Goal: Transaction & Acquisition: Purchase product/service

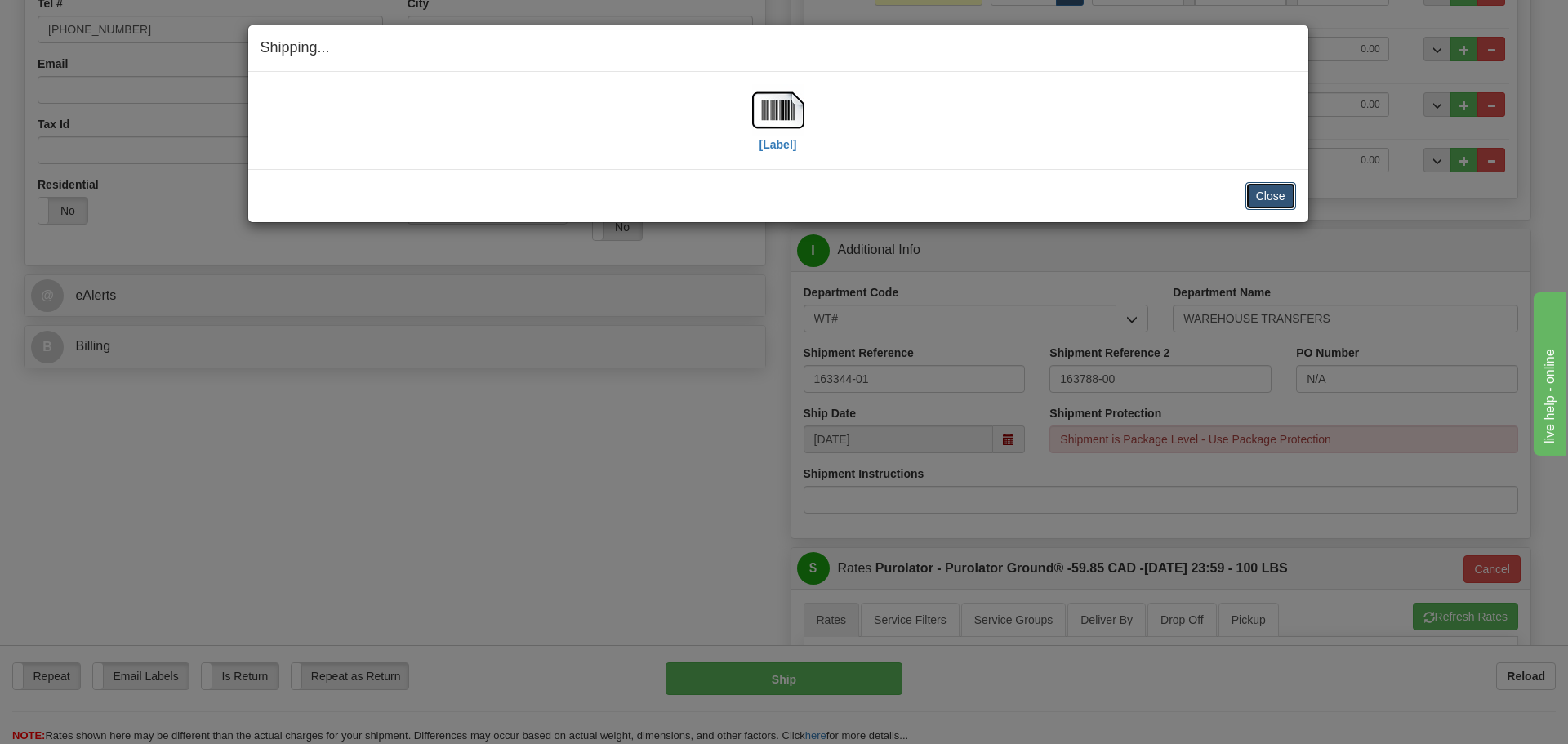
click at [1286, 196] on button "Close" at bounding box center [1270, 196] width 51 height 28
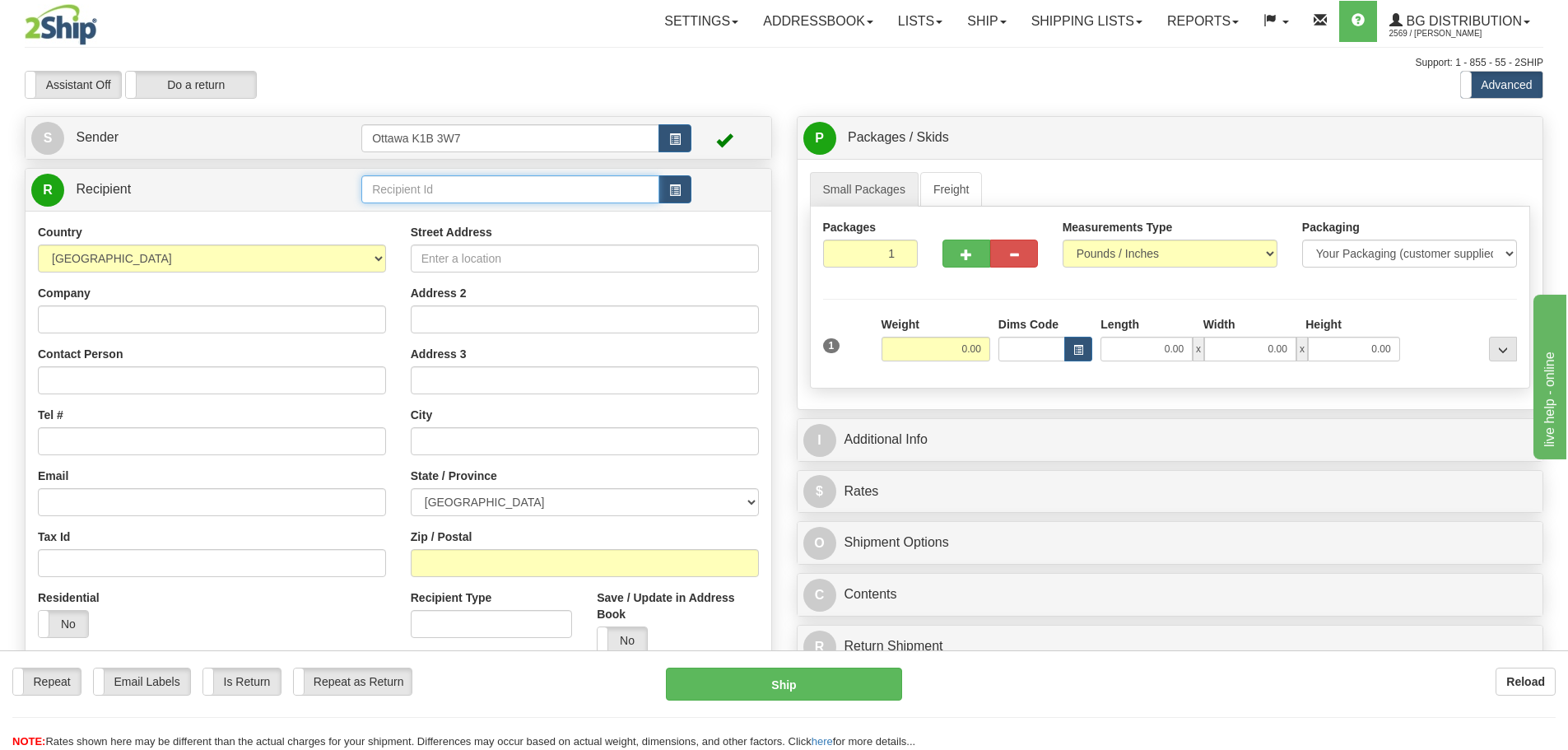
click at [500, 186] on input "text" at bounding box center [510, 189] width 298 height 28
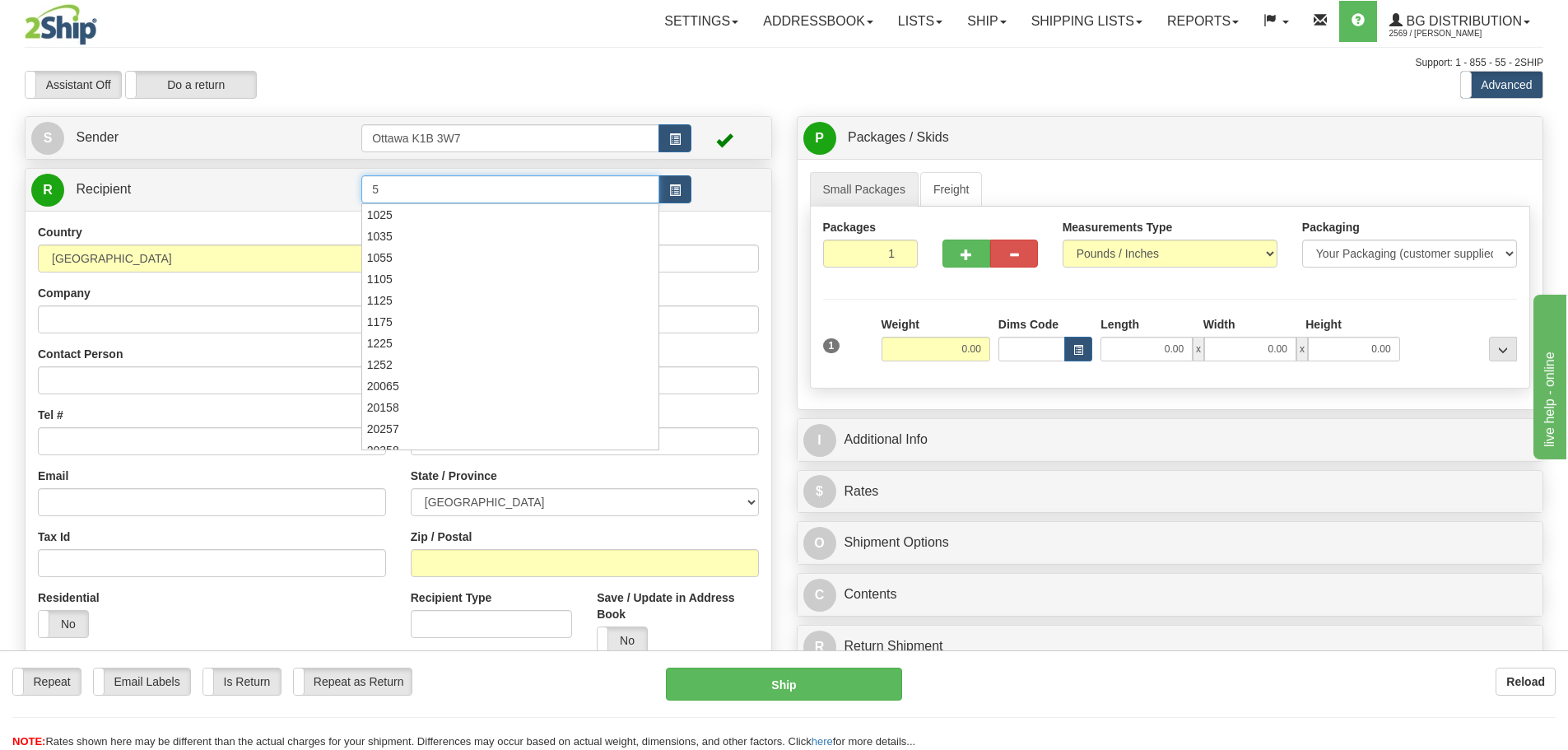
type input "5"
click at [767, 77] on div "Assistant On Assistant Off Do a return Do a return Previous Next Standard Advan…" at bounding box center [784, 85] width 1543 height 28
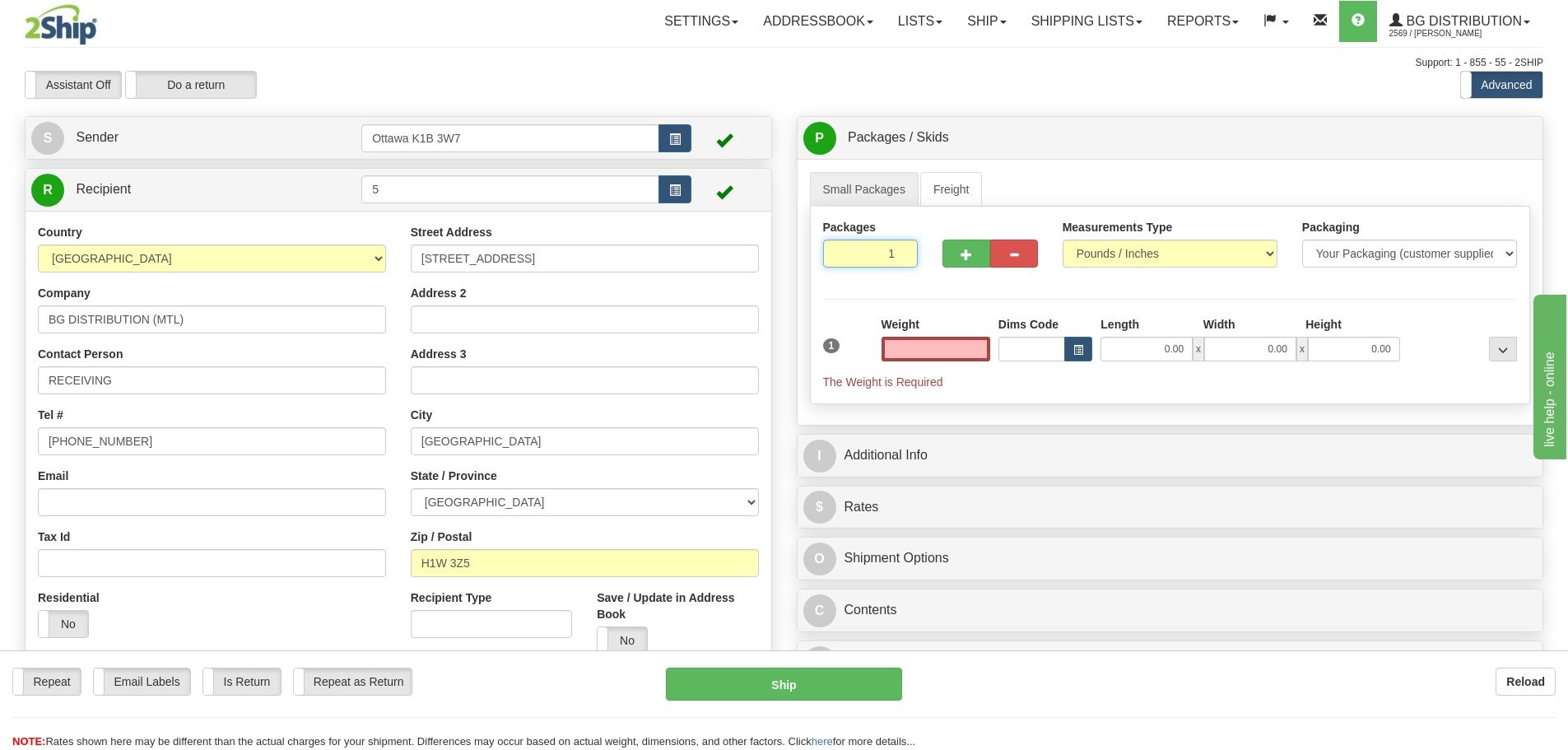
type input "0.00"
drag, startPoint x: 882, startPoint y: 253, endPoint x: 1128, endPoint y: 353, distance: 265.5
click at [1057, 324] on div "Packages 1 1 Measurements Type" at bounding box center [1171, 305] width 722 height 198
type input "3"
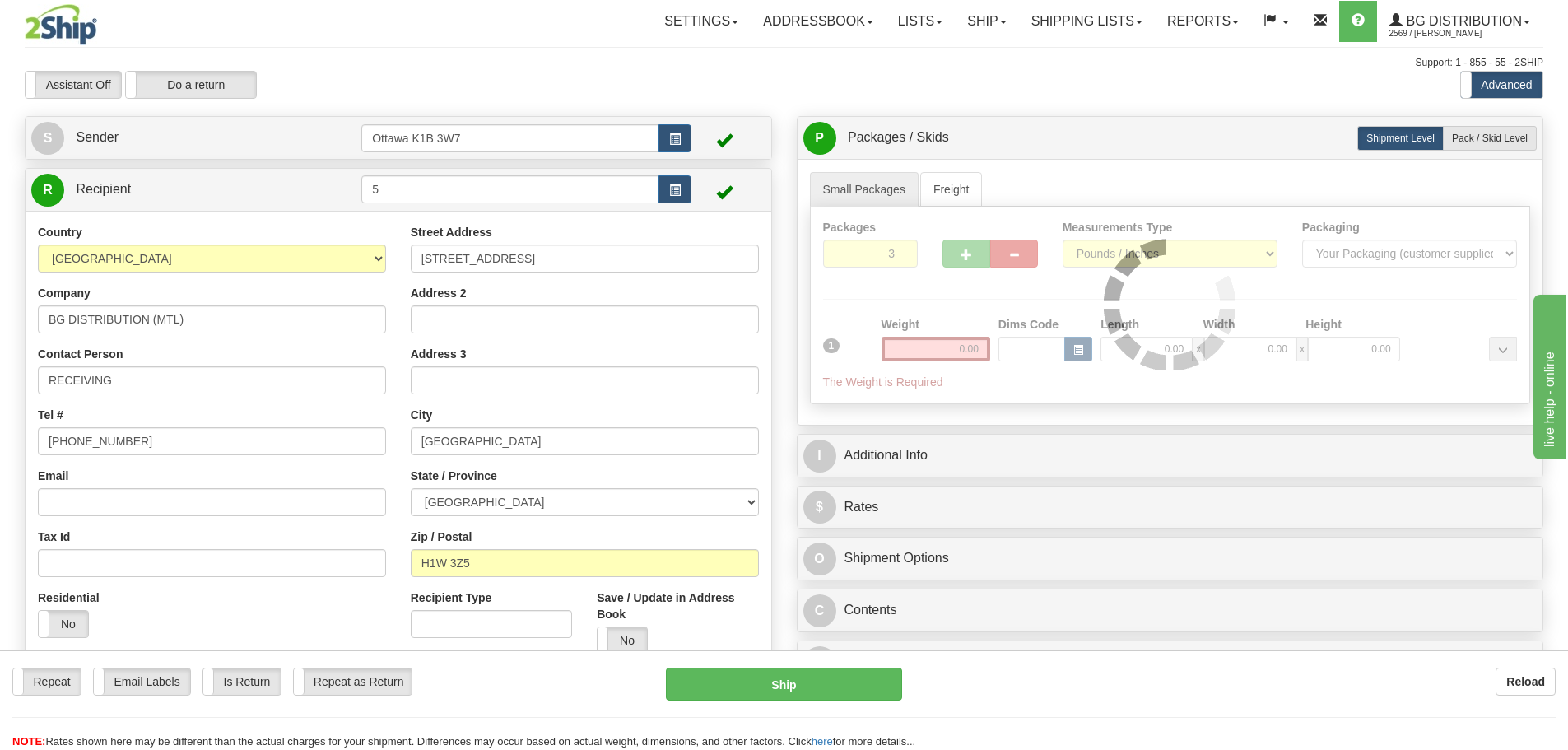
click at [1071, 64] on div "Support: 1 - 855 - 55 - 2SHIP" at bounding box center [784, 62] width 1519 height 14
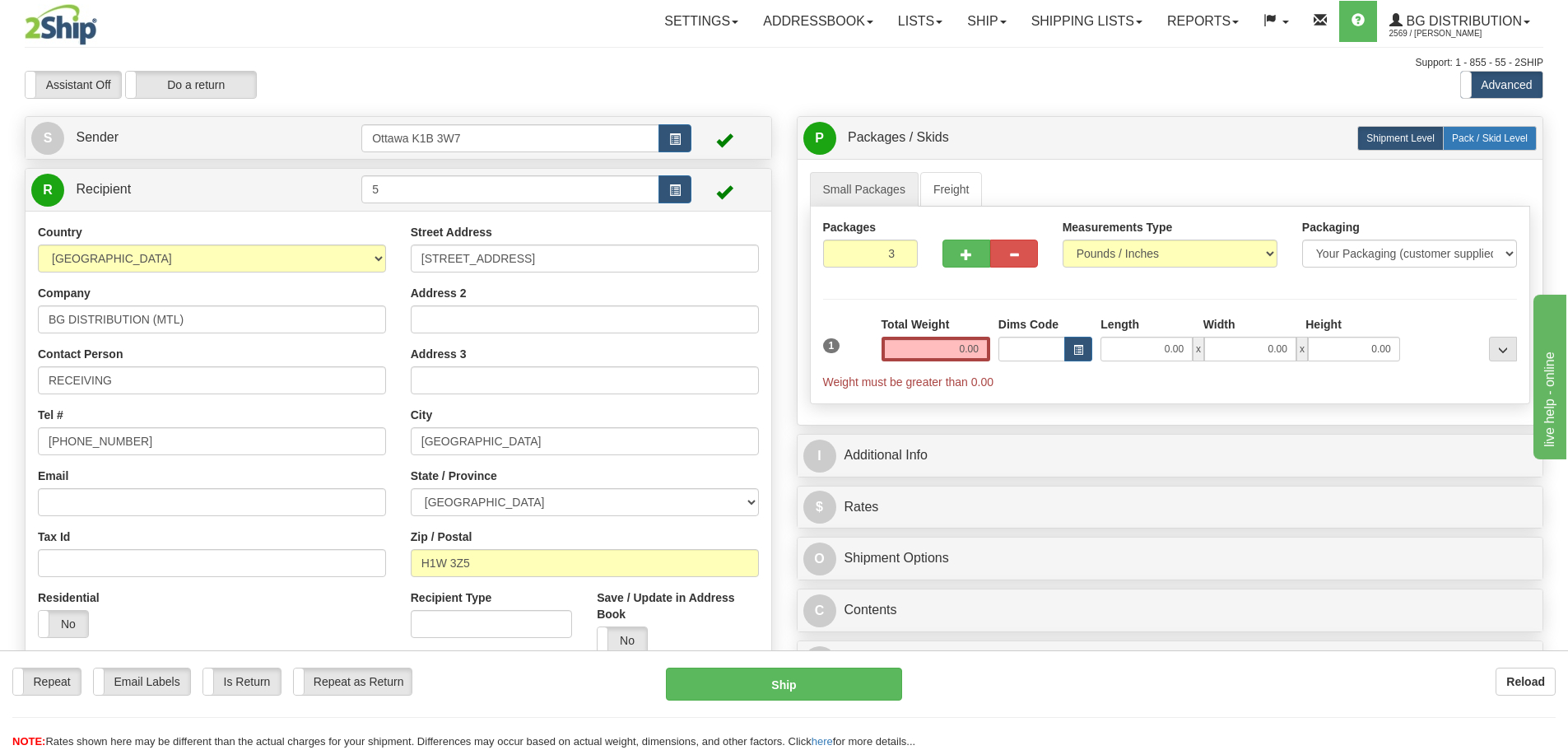
click at [1490, 136] on span "Pack / Skid Level" at bounding box center [1490, 138] width 76 height 11
radio input "true"
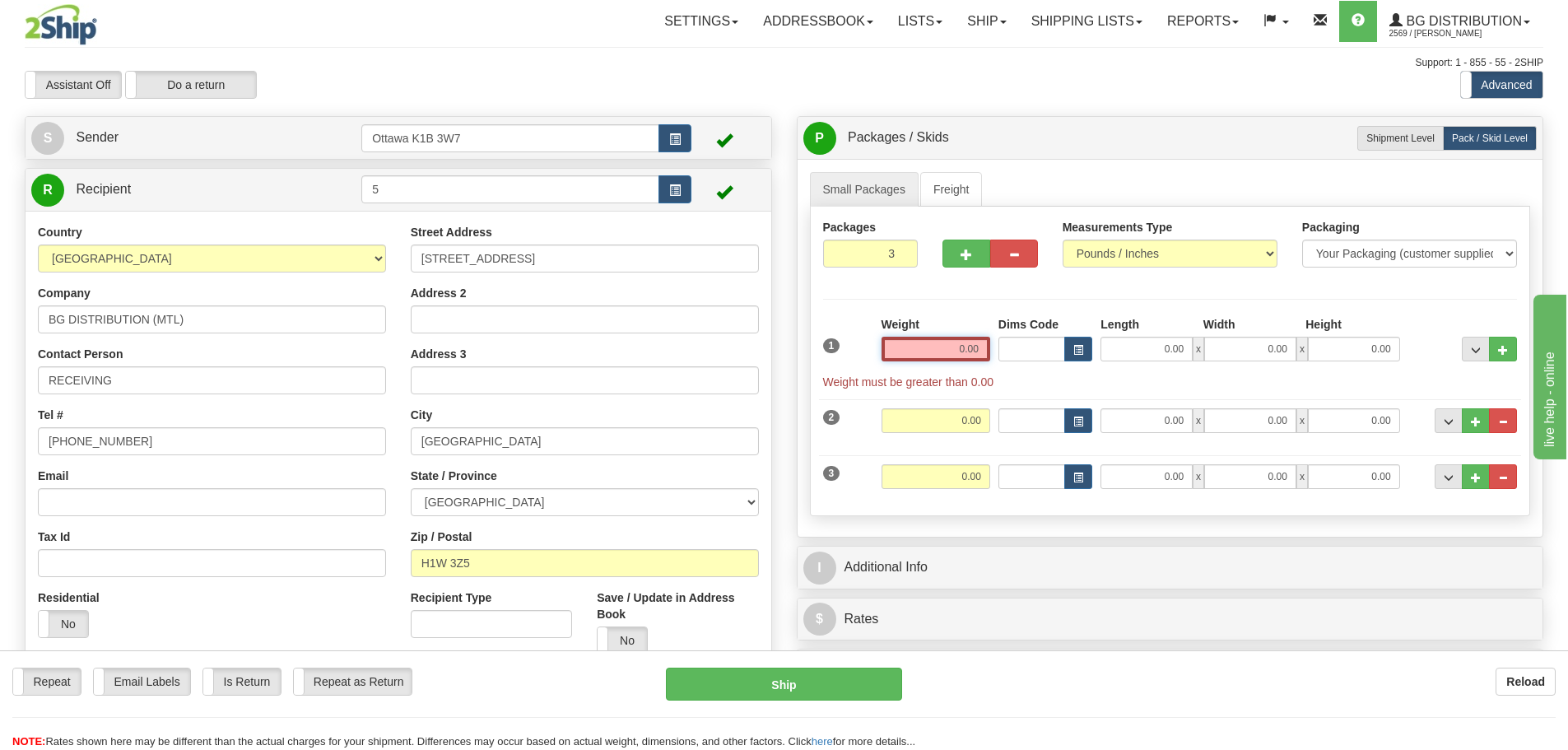
click at [941, 350] on input "0.00" at bounding box center [935, 349] width 109 height 25
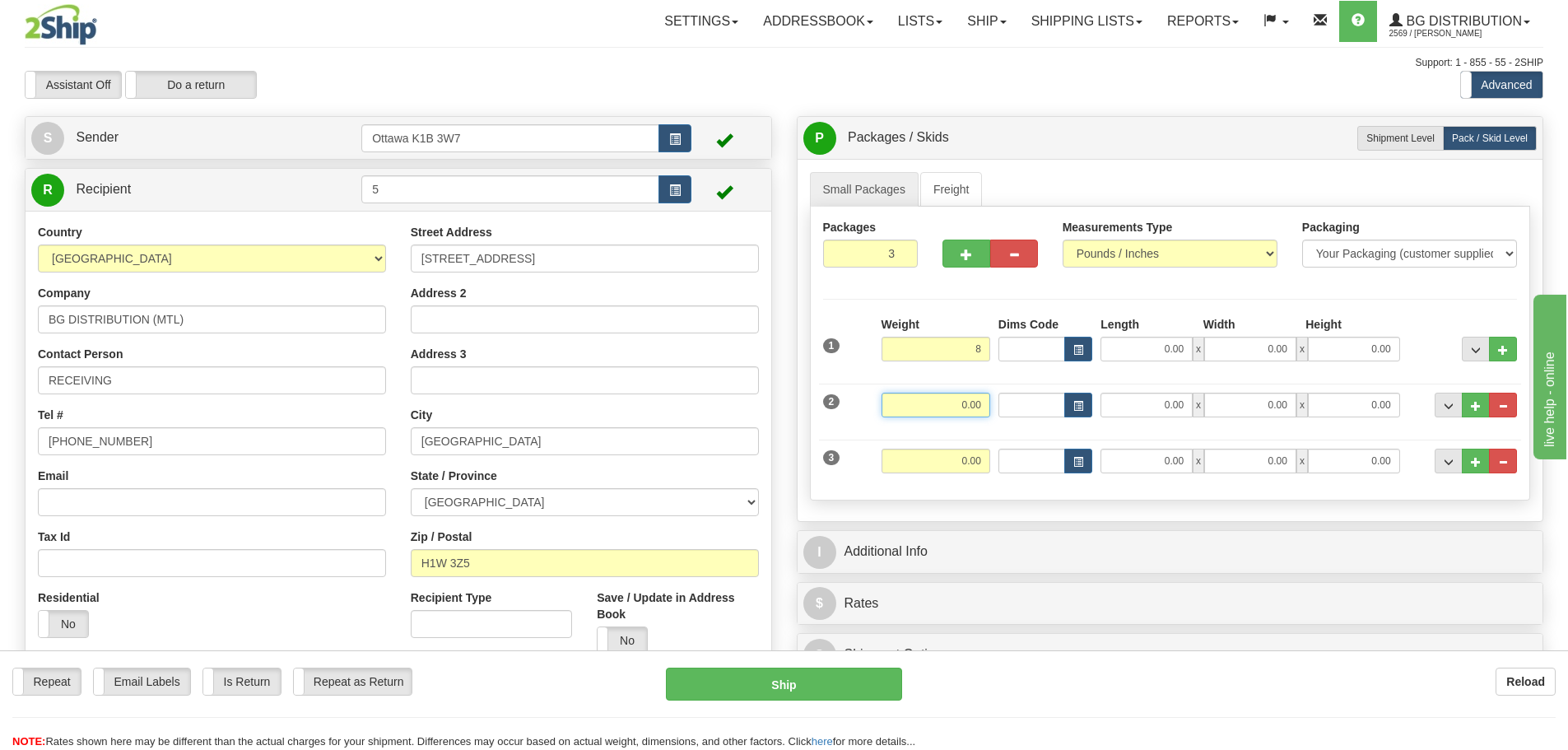
type input "8.00"
click at [965, 393] on input "0.00" at bounding box center [935, 405] width 109 height 25
type input "7.00"
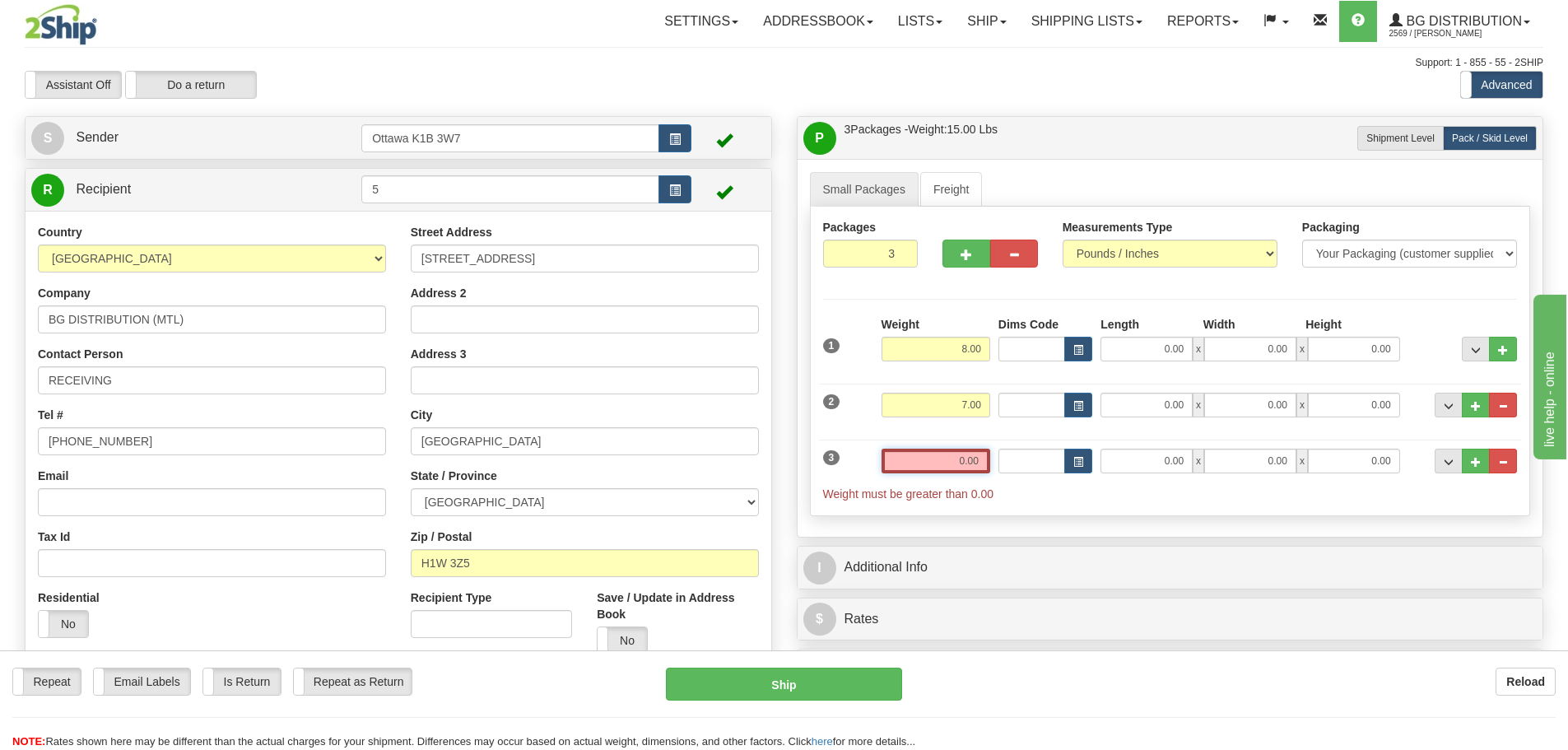
click at [958, 464] on input "0.00" at bounding box center [935, 461] width 109 height 25
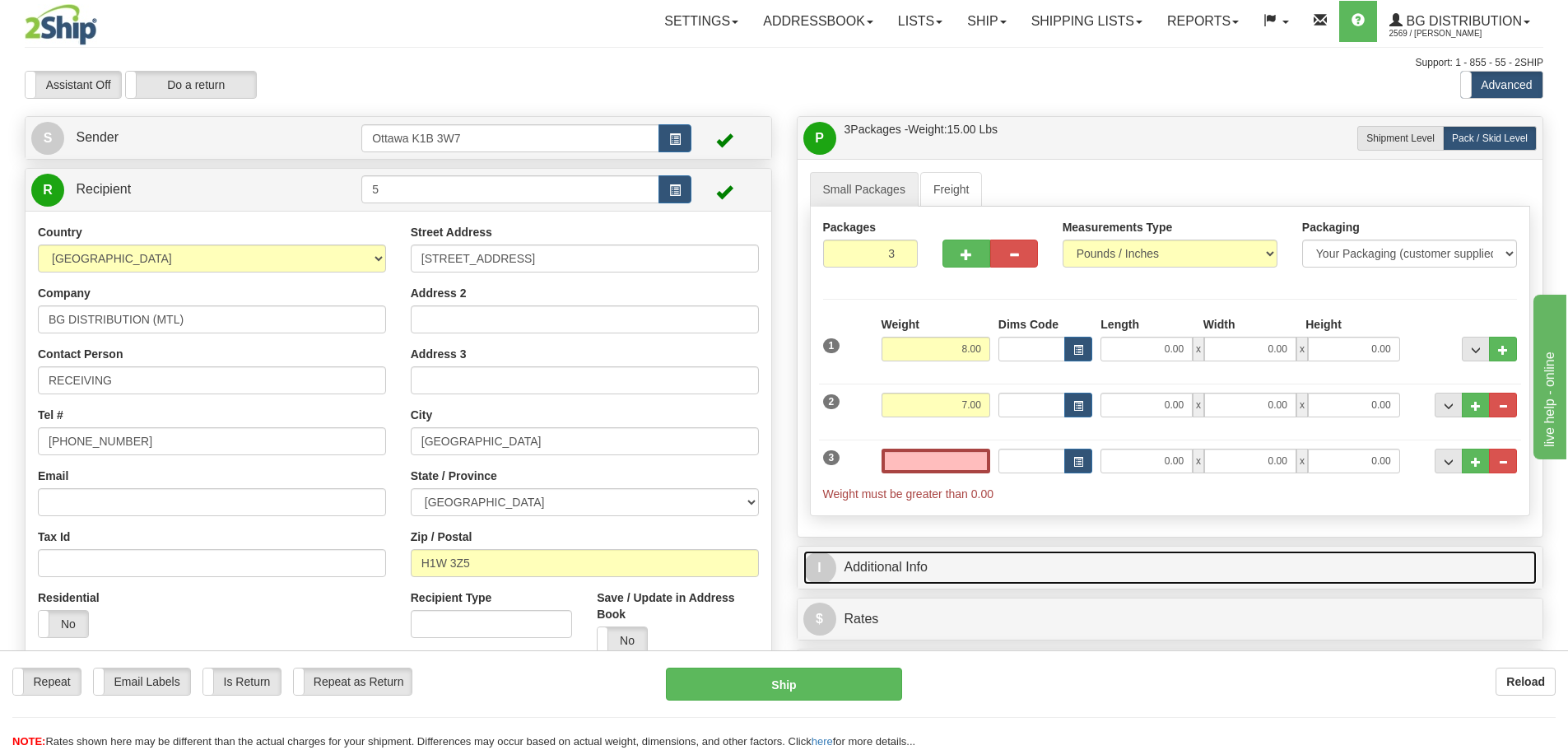
type input "0.00"
click at [959, 567] on link "I Additional Info" at bounding box center [1171, 568] width 735 height 34
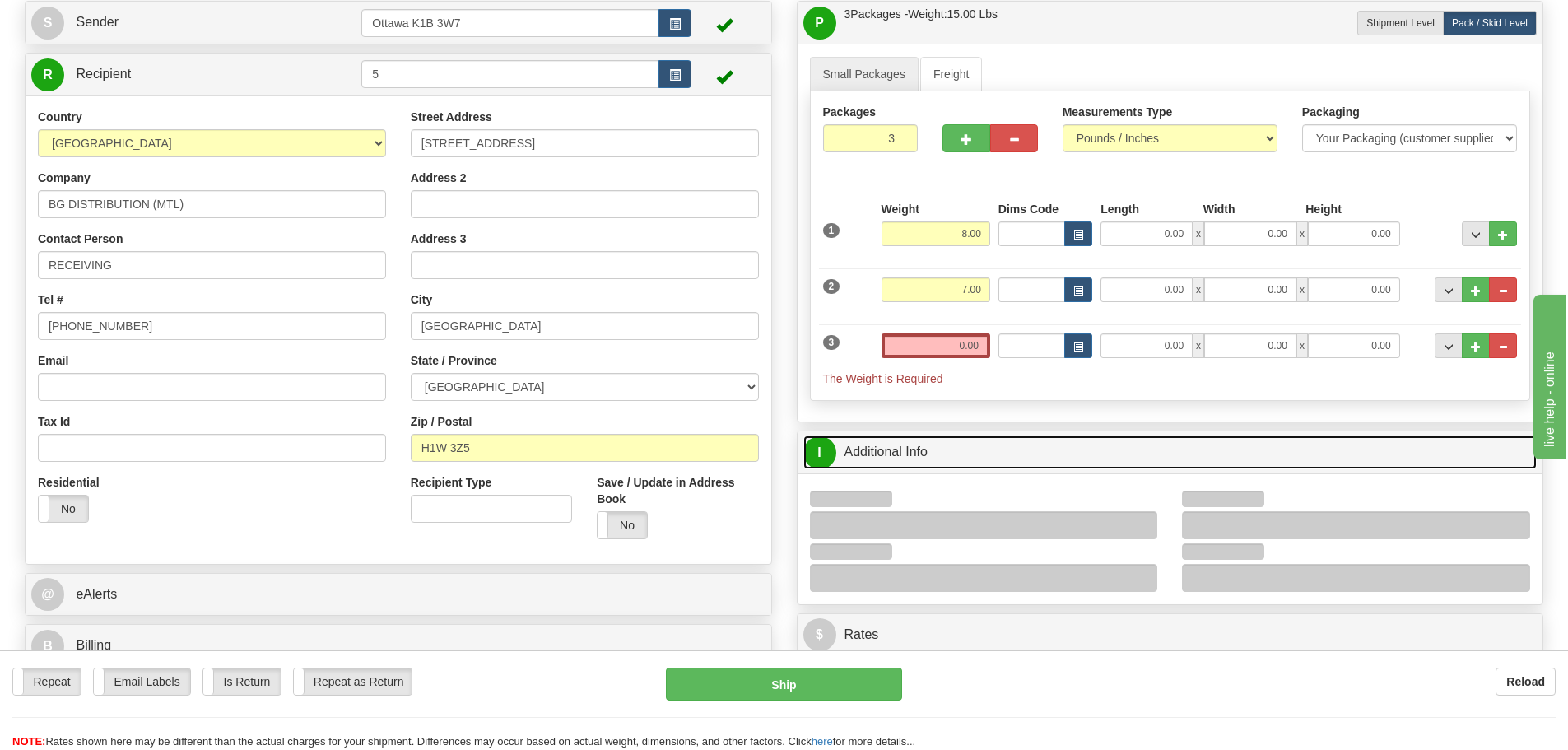
scroll to position [247, 0]
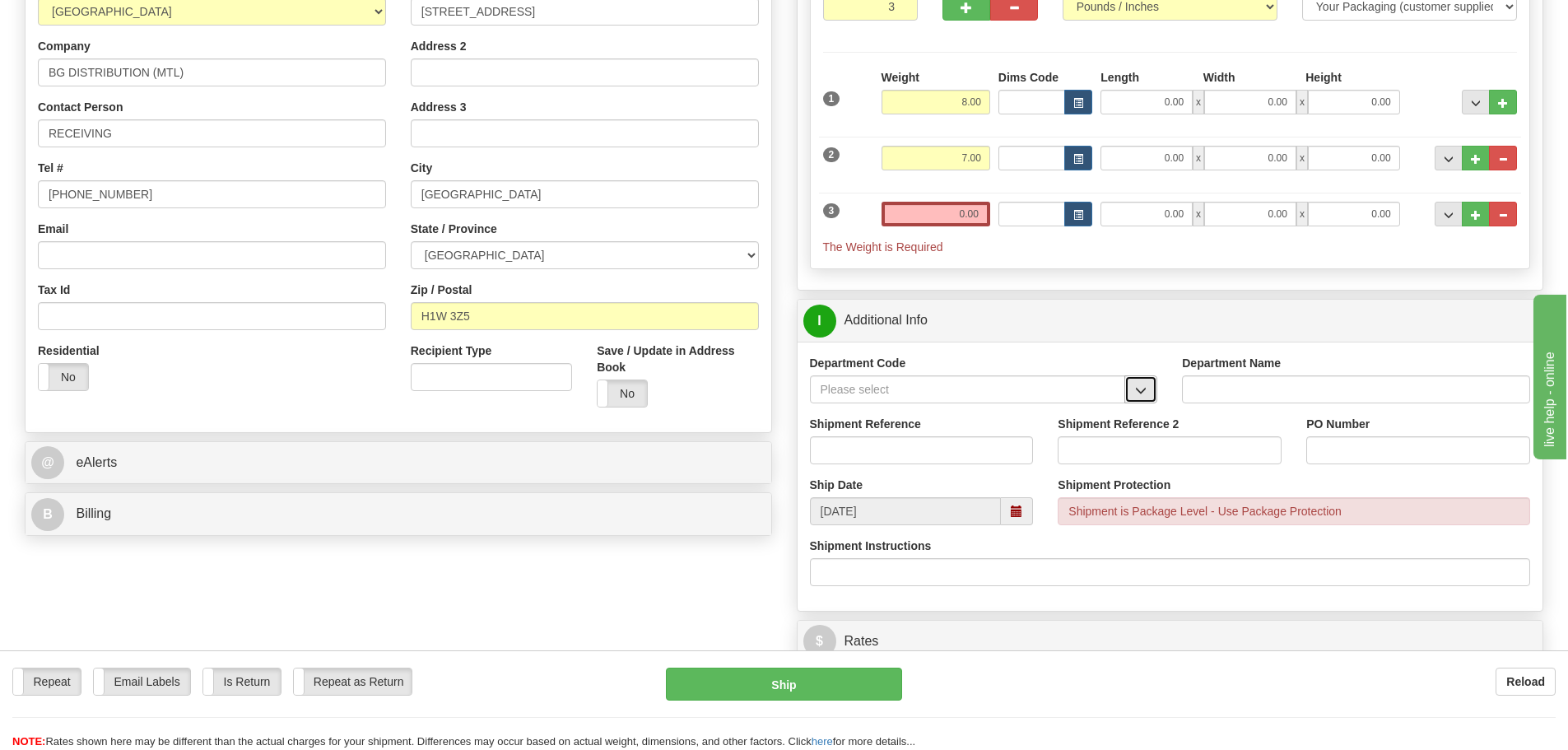
click at [1132, 401] on button "button" at bounding box center [1141, 390] width 33 height 28
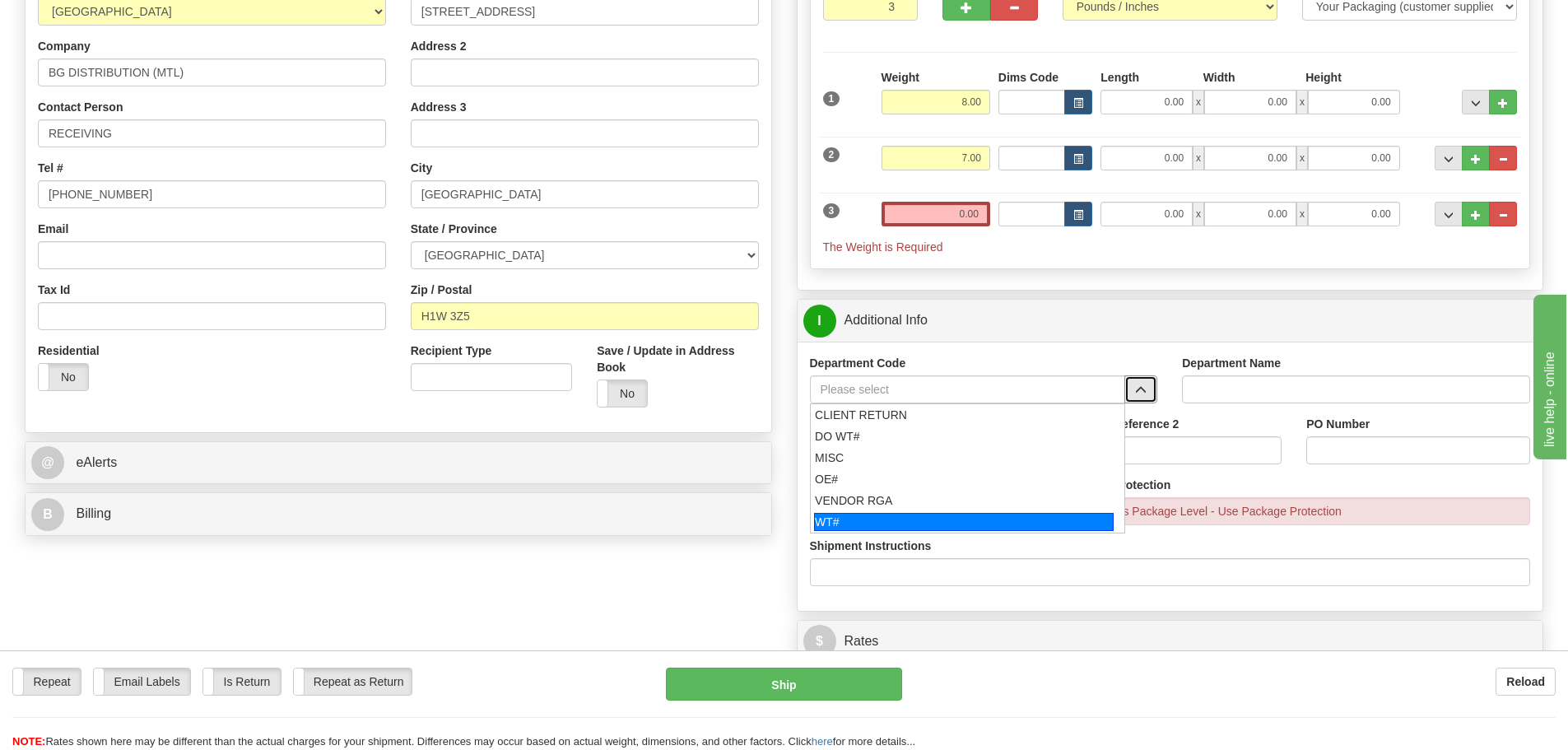
click at [924, 523] on div "WT#" at bounding box center [964, 522] width 300 height 18
type input "WT#"
type input "WAREHOUSE TRANSFERS"
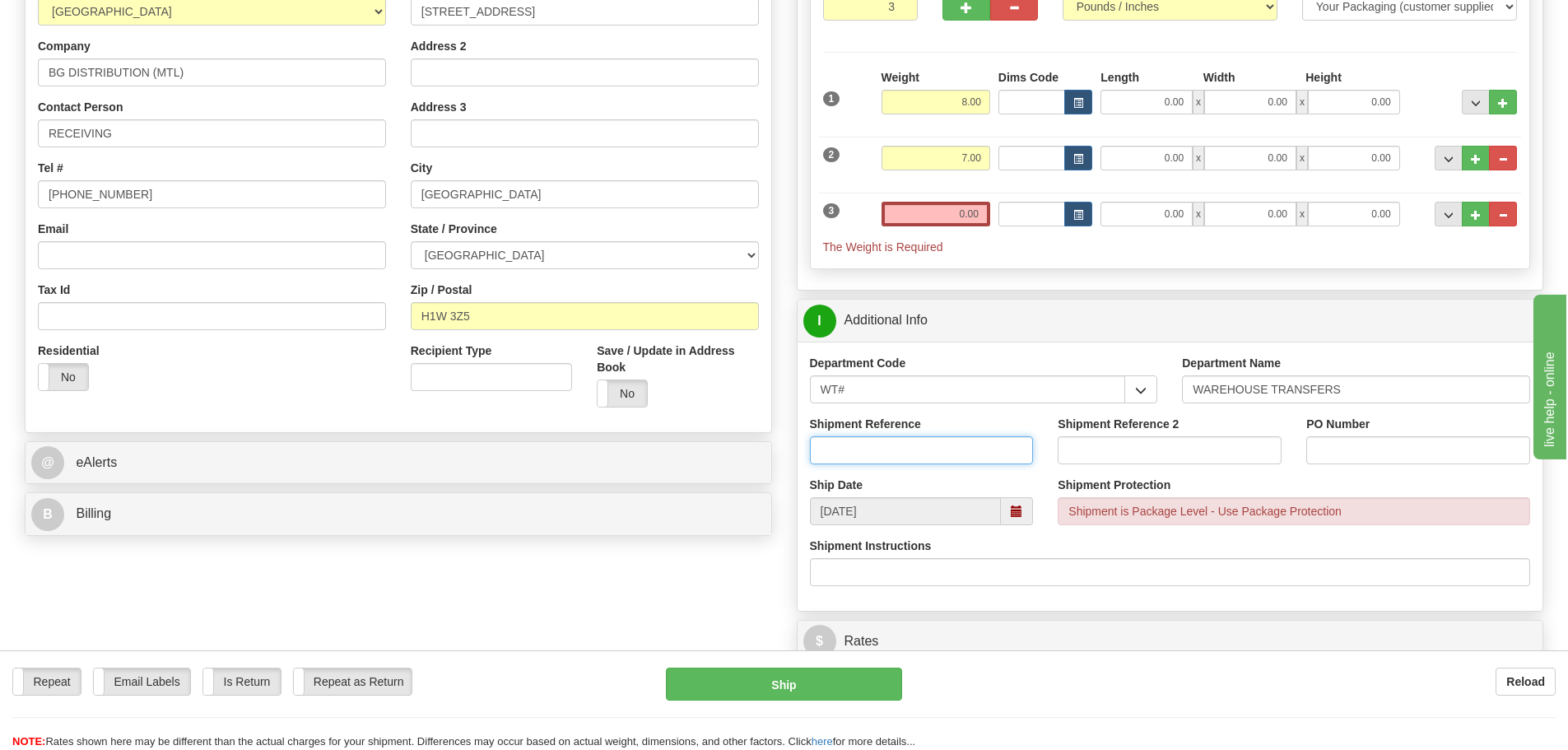
click at [920, 455] on input "Shipment Reference" at bounding box center [922, 451] width 224 height 28
type input "164599-00"
type input "164626-00"
click at [1349, 454] on input "PO Number" at bounding box center [1418, 451] width 224 height 28
type input "N/A"
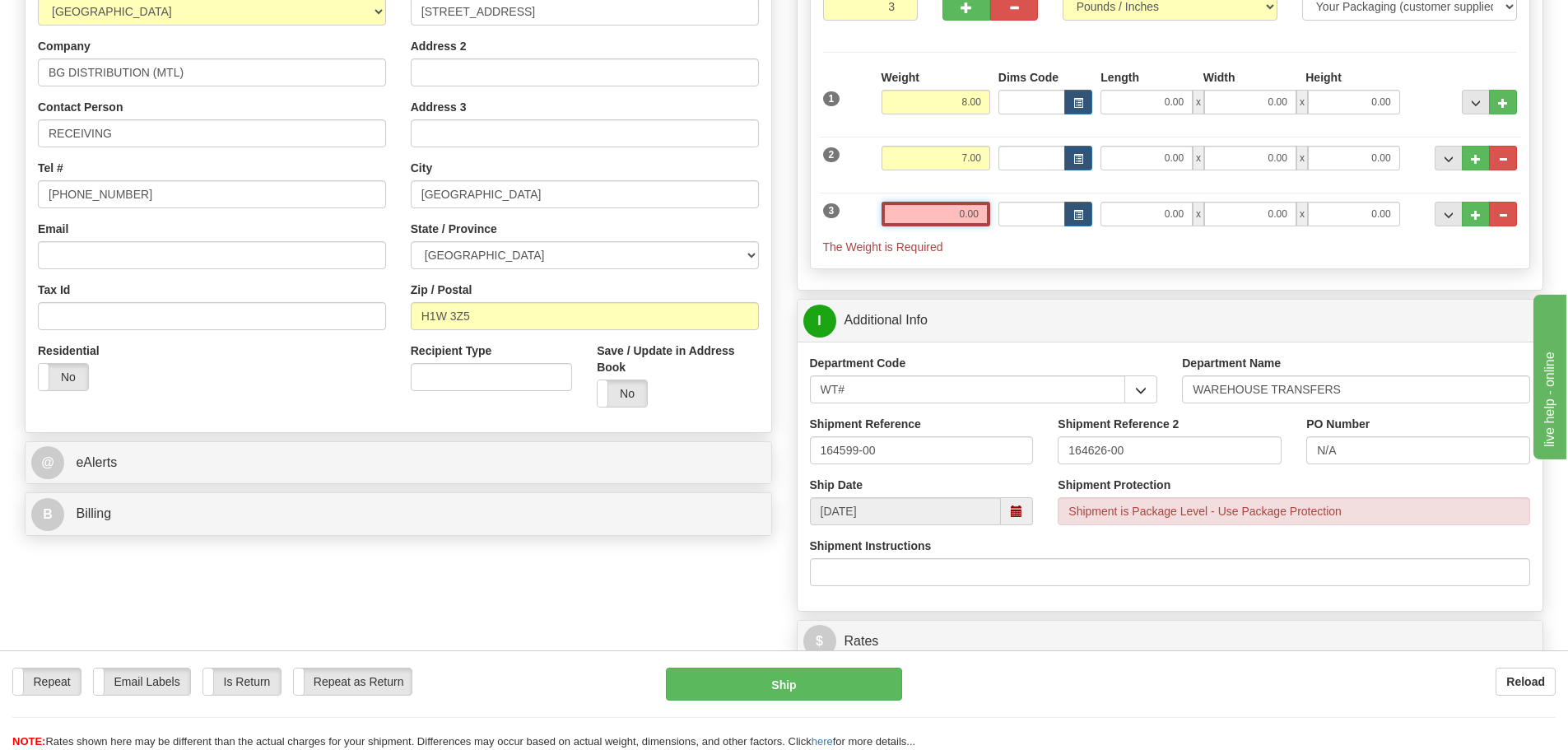
click at [955, 210] on input "0.00" at bounding box center [935, 214] width 109 height 25
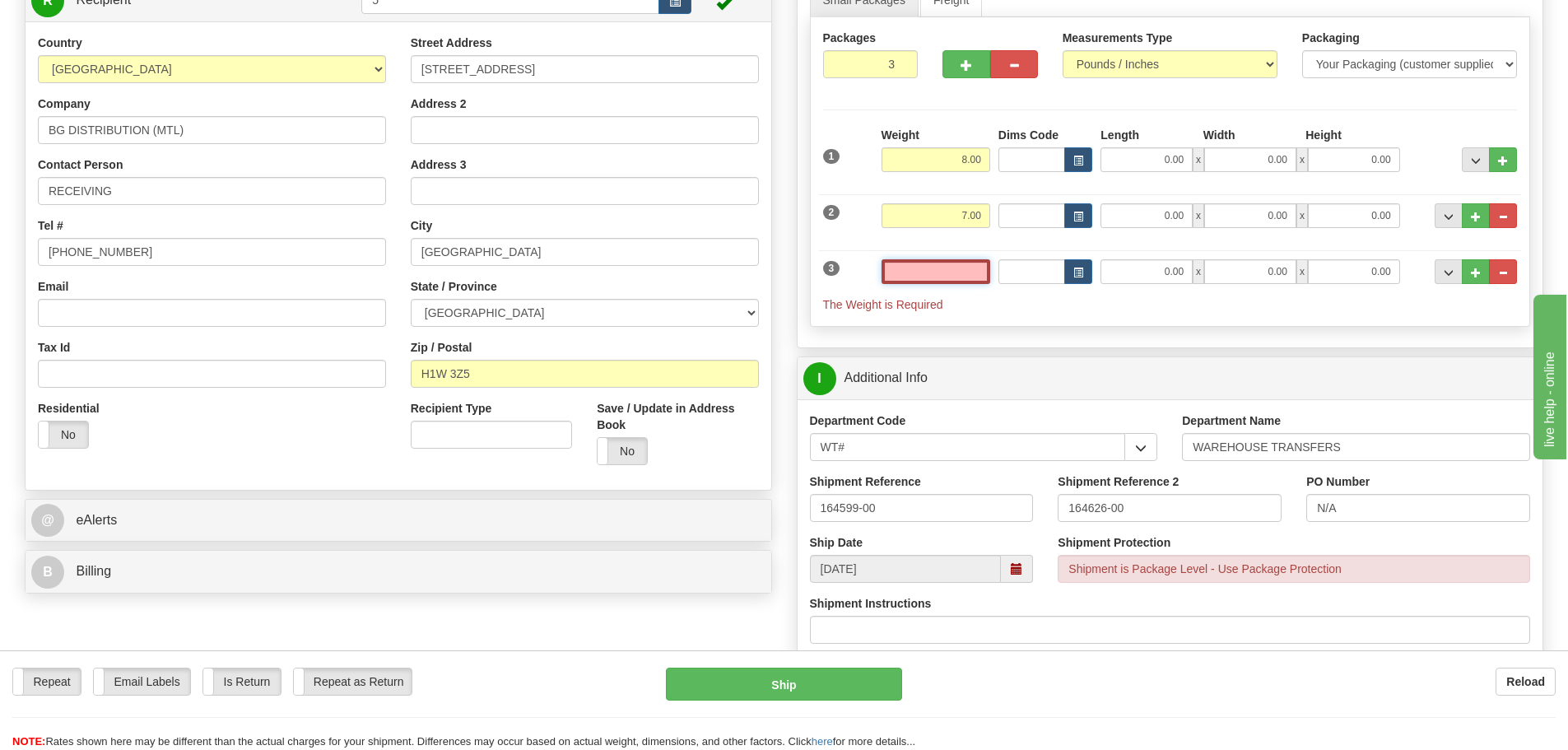
scroll to position [165, 0]
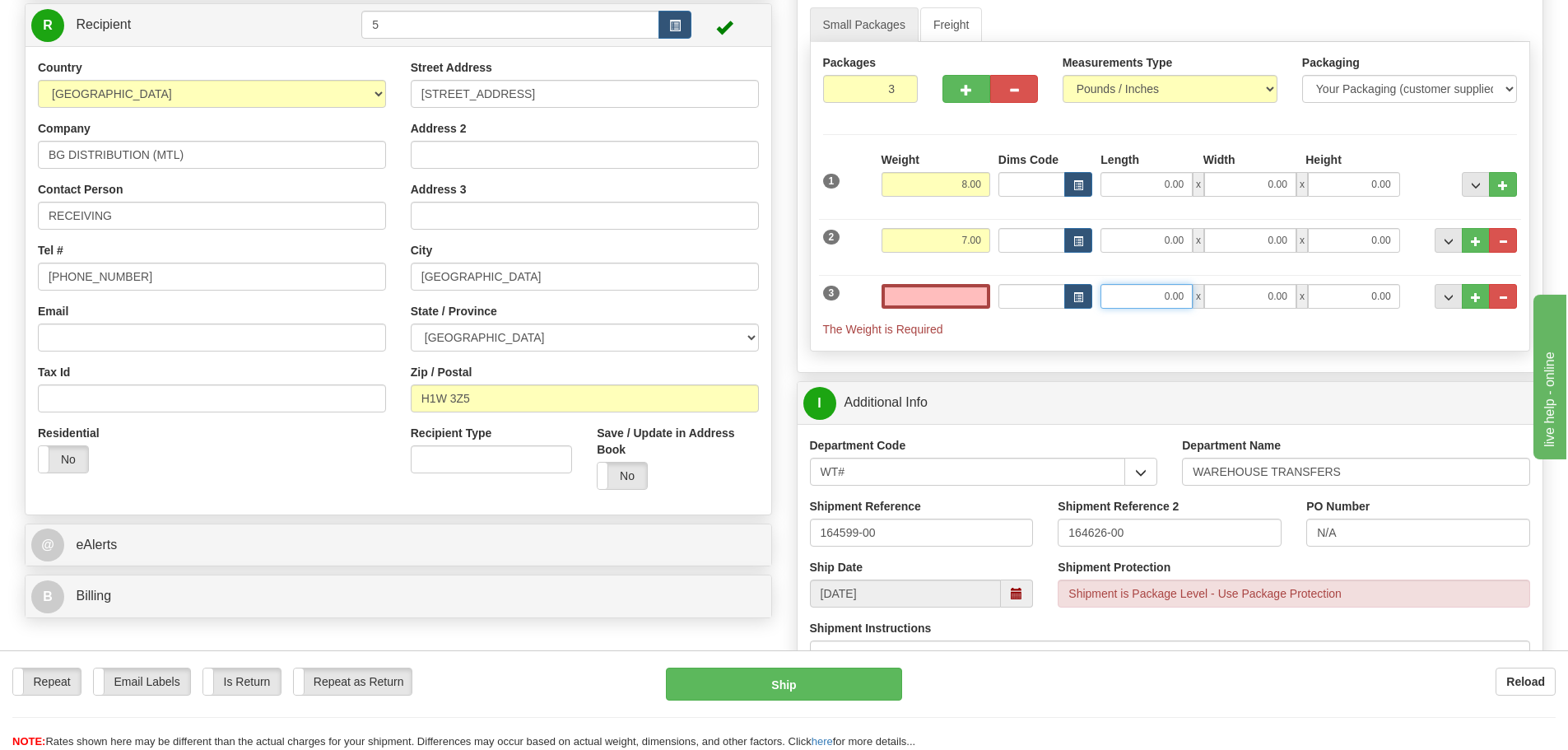
type input "0.00"
click at [1170, 303] on input "0.00" at bounding box center [1147, 296] width 92 height 25
type input "89.00"
click at [914, 300] on input "0.00" at bounding box center [935, 296] width 109 height 25
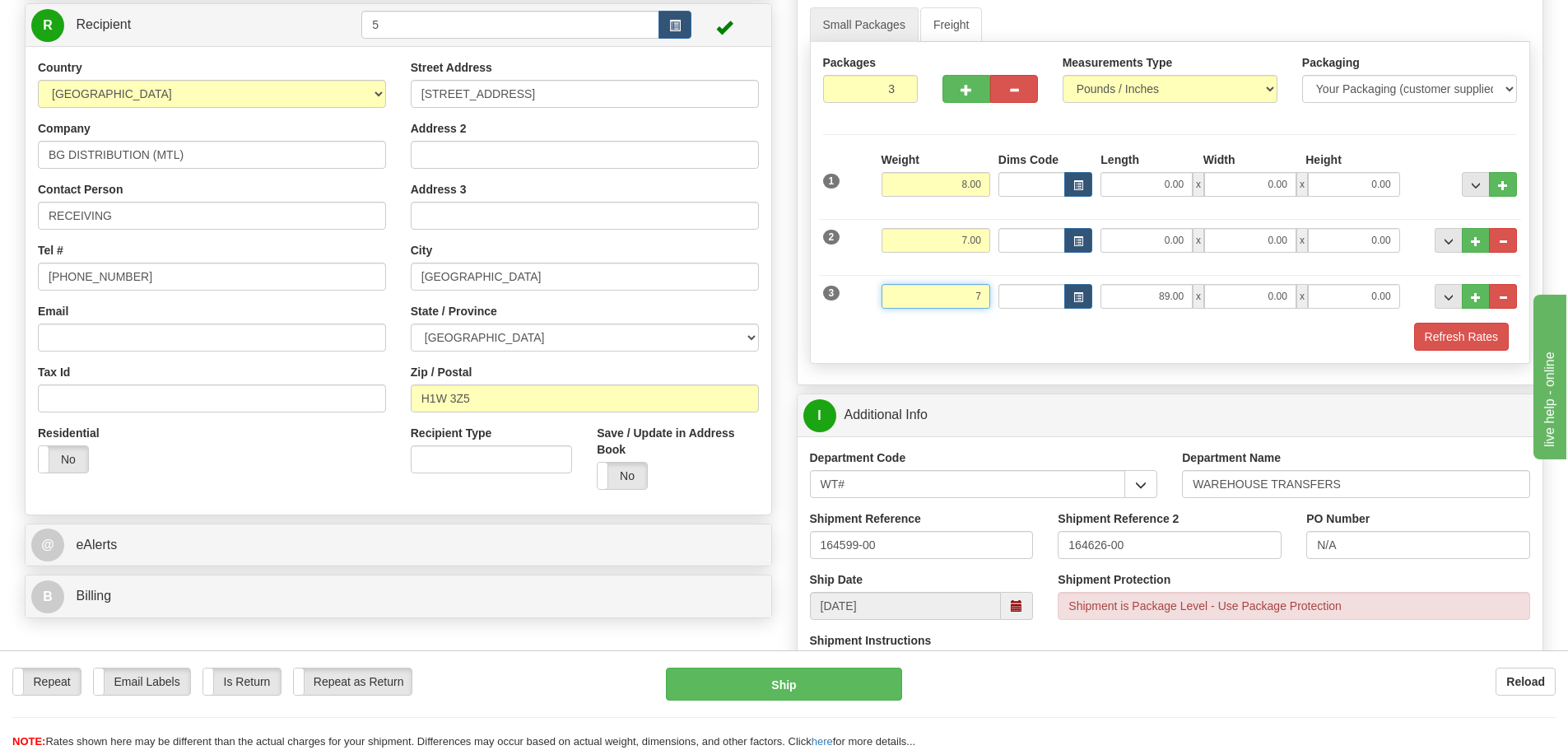
scroll to position [412, 0]
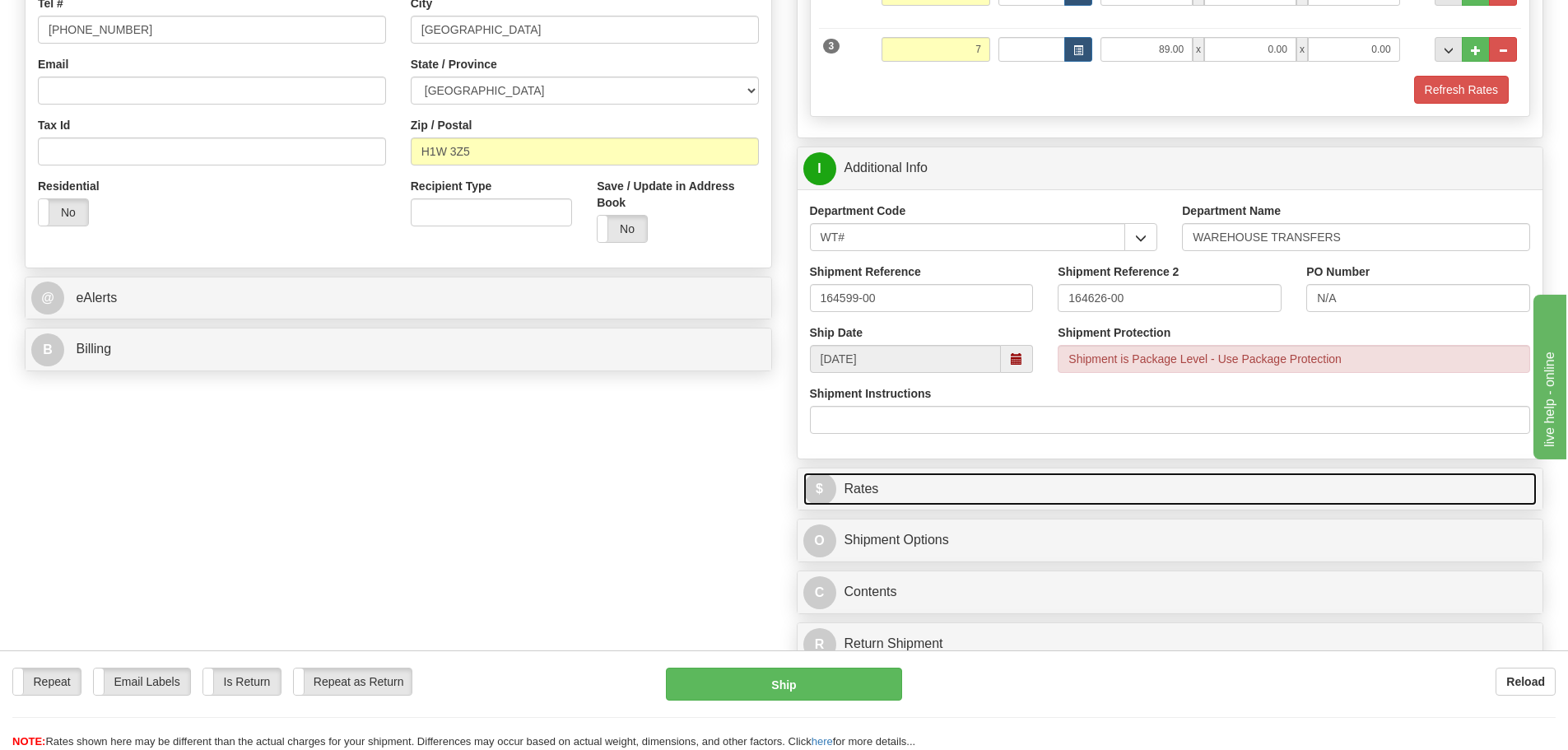
type input "7.00"
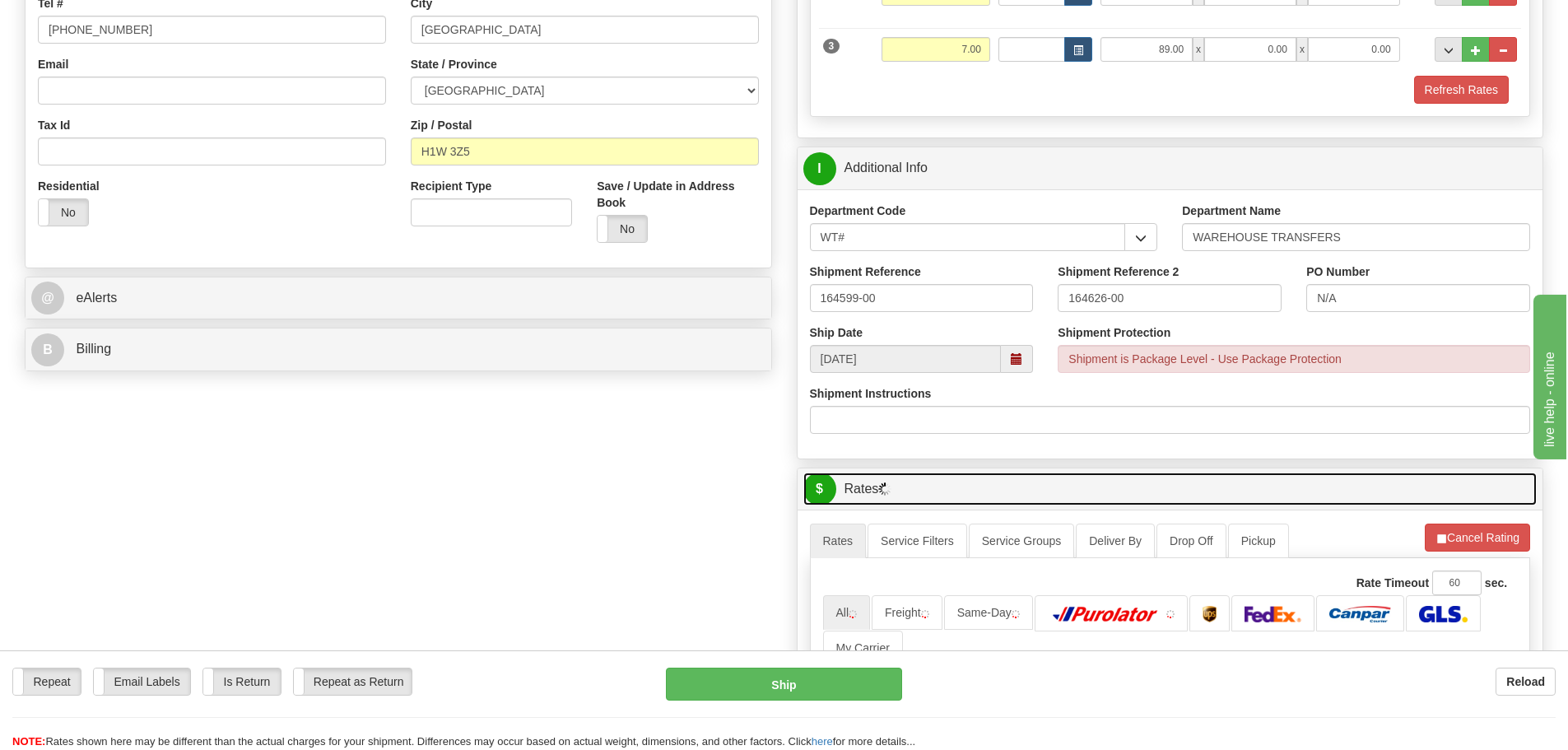
click at [1189, 485] on link "$ Rates" at bounding box center [1171, 490] width 735 height 34
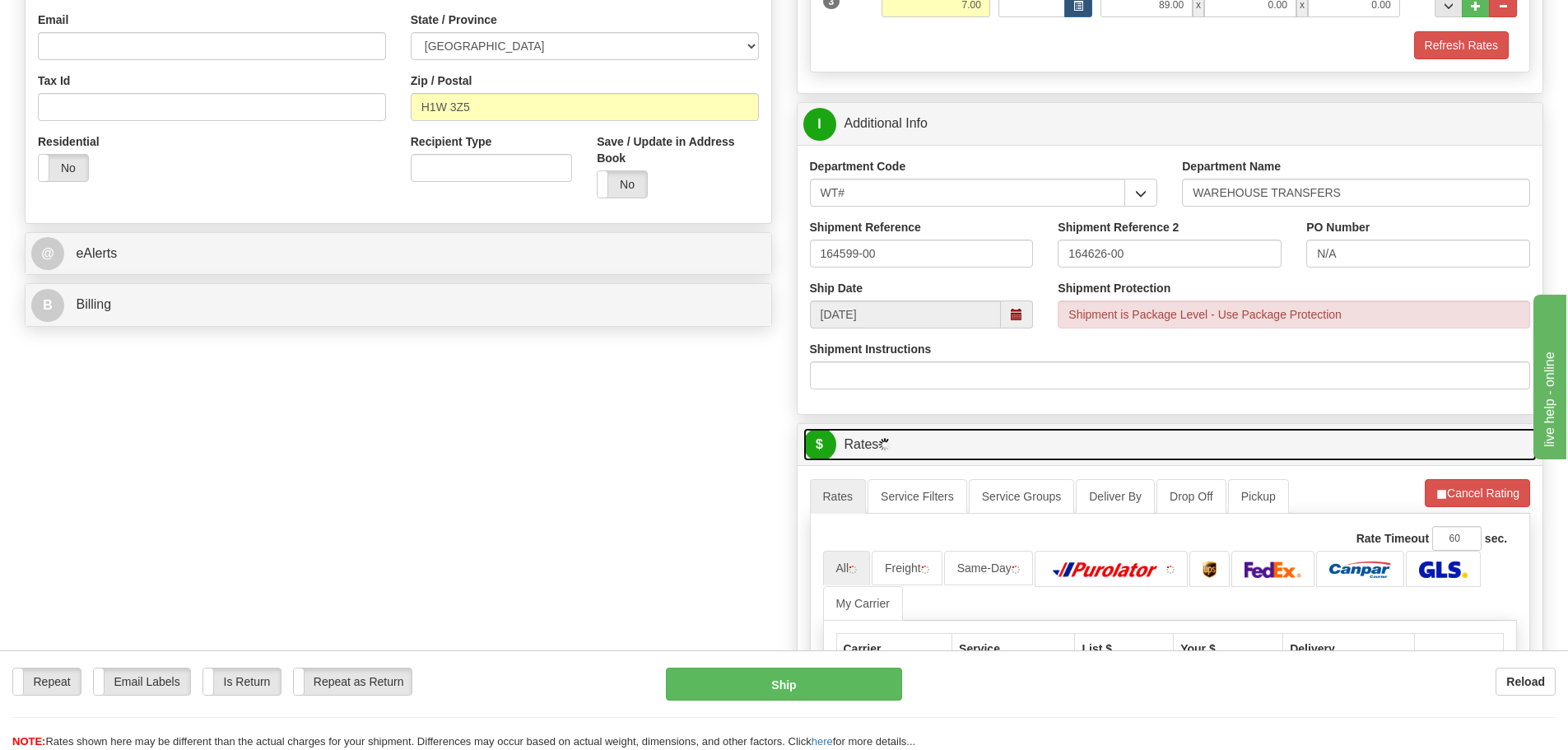
scroll to position [247, 0]
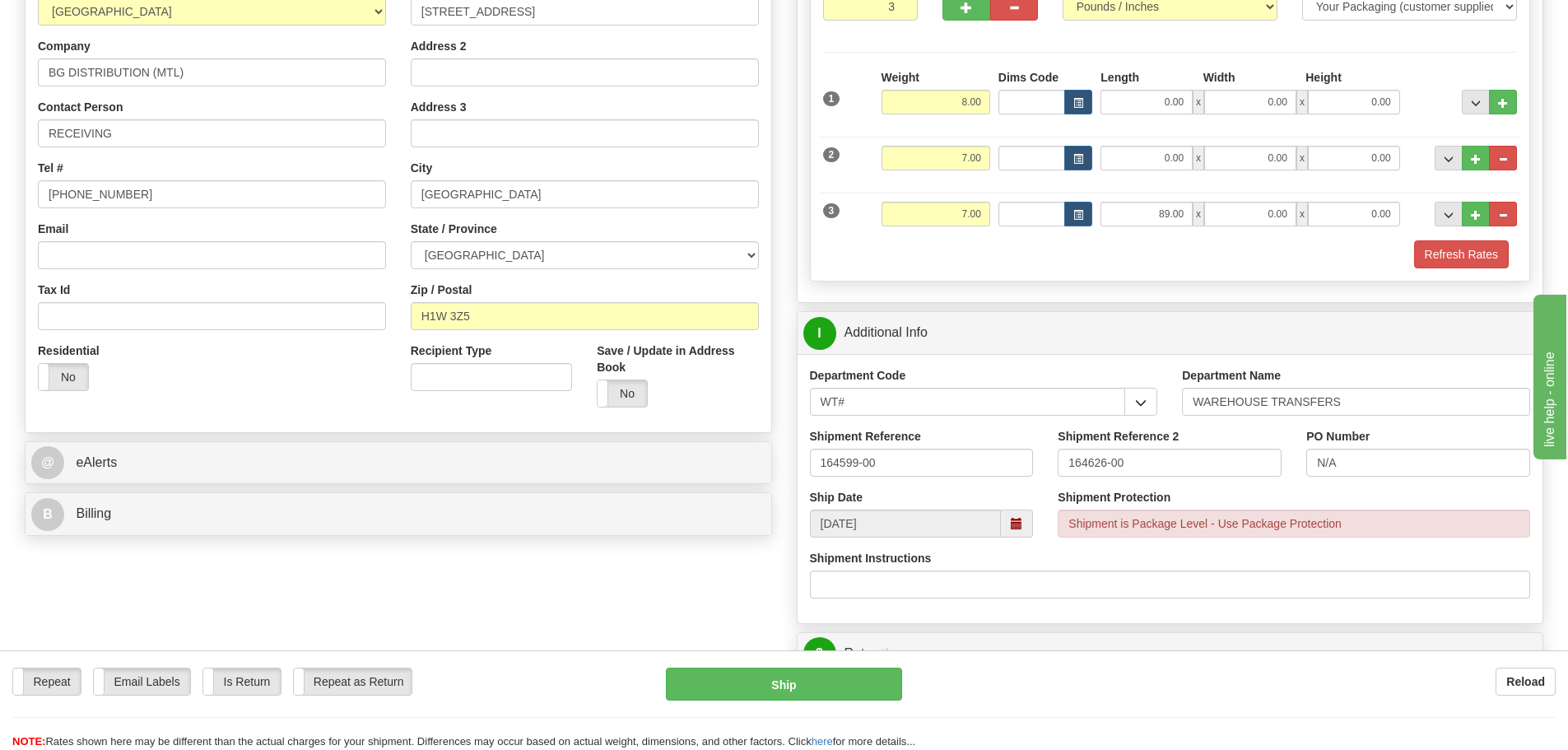
click at [1452, 271] on div "Packages 3 3 Measurements Type" at bounding box center [1171, 120] width 722 height 322
click at [1452, 264] on button "Refresh Rates" at bounding box center [1462, 255] width 95 height 28
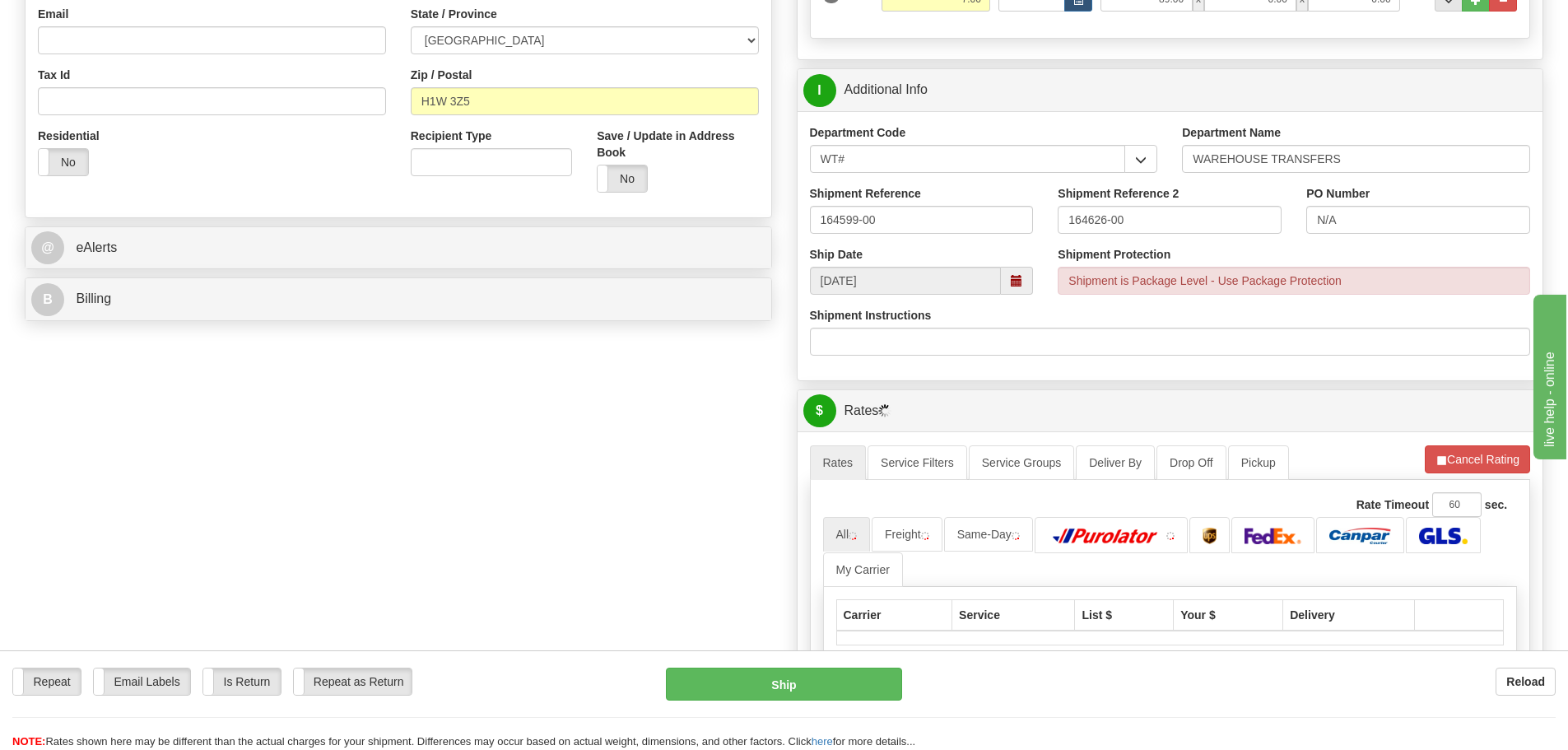
scroll to position [659, 0]
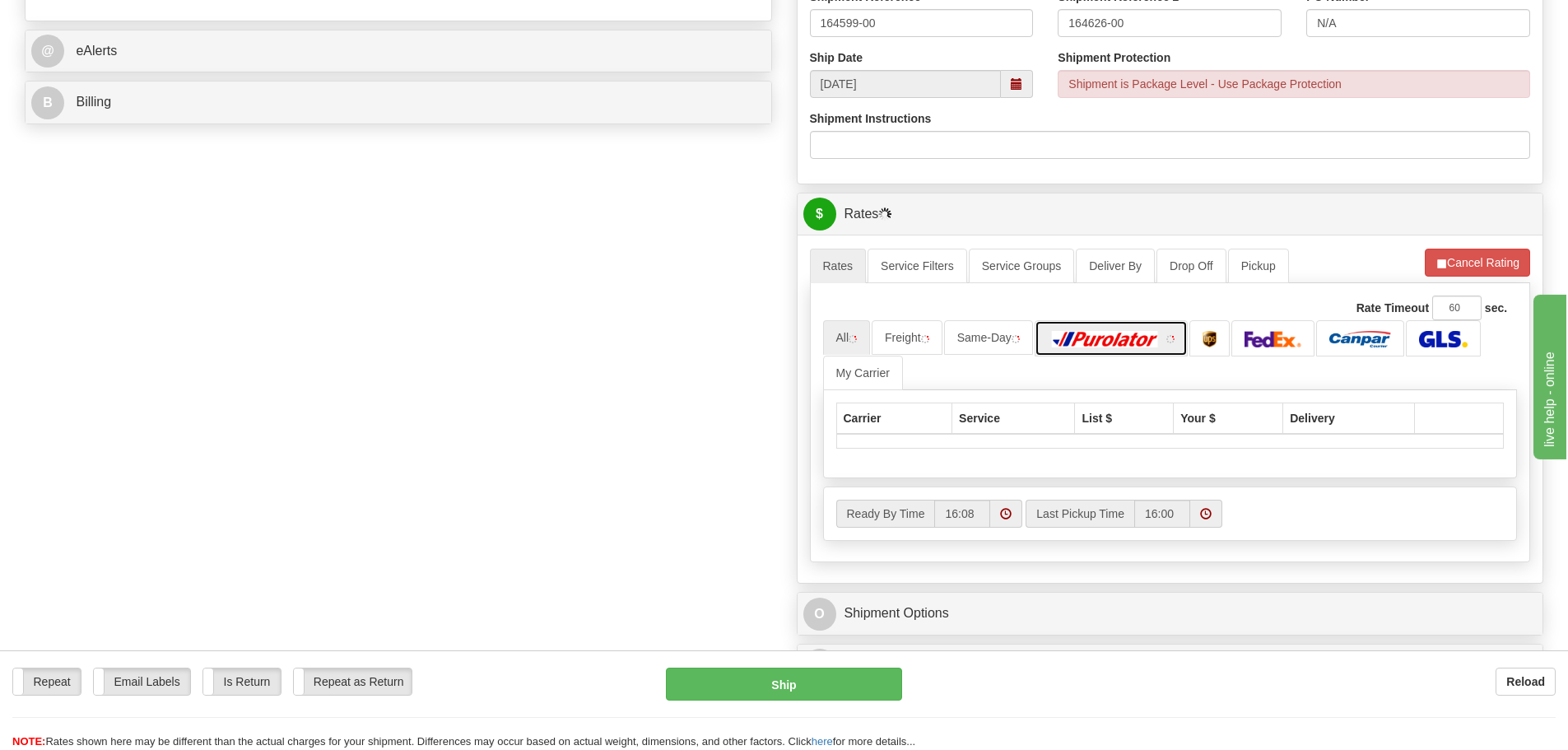
click at [1132, 344] on img at bounding box center [1106, 339] width 116 height 16
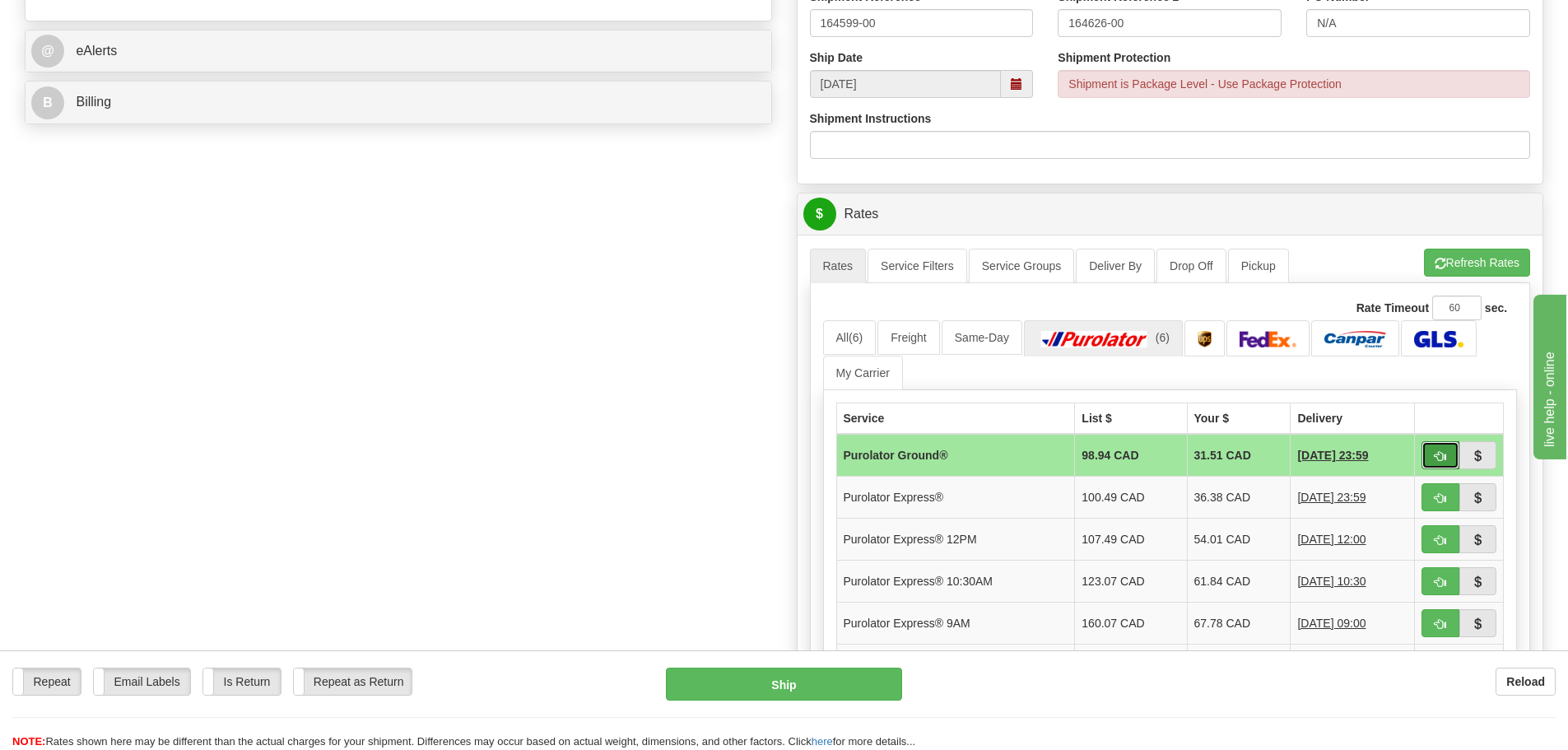
click at [1448, 466] on button "button" at bounding box center [1441, 455] width 38 height 28
type input "260"
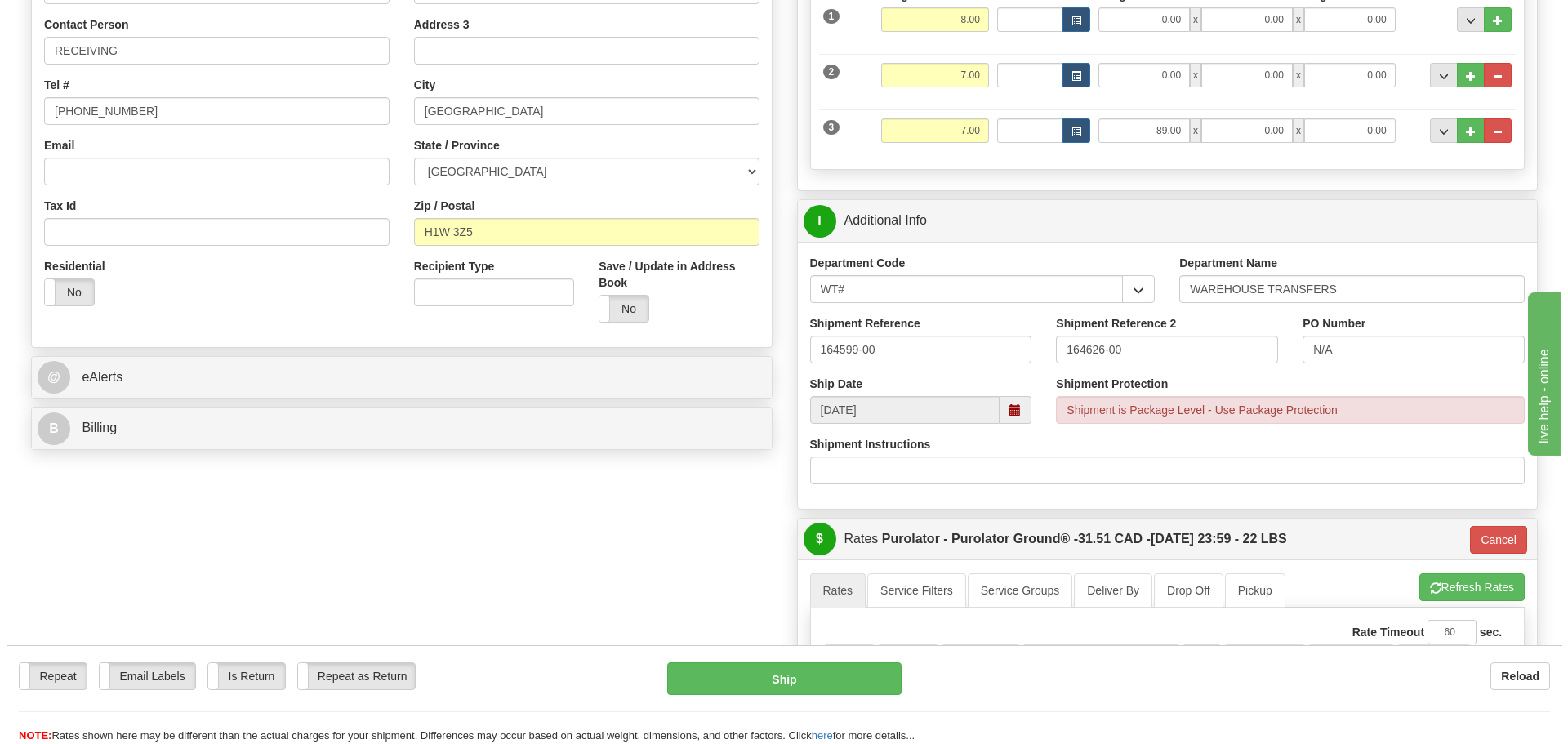
scroll to position [245, 0]
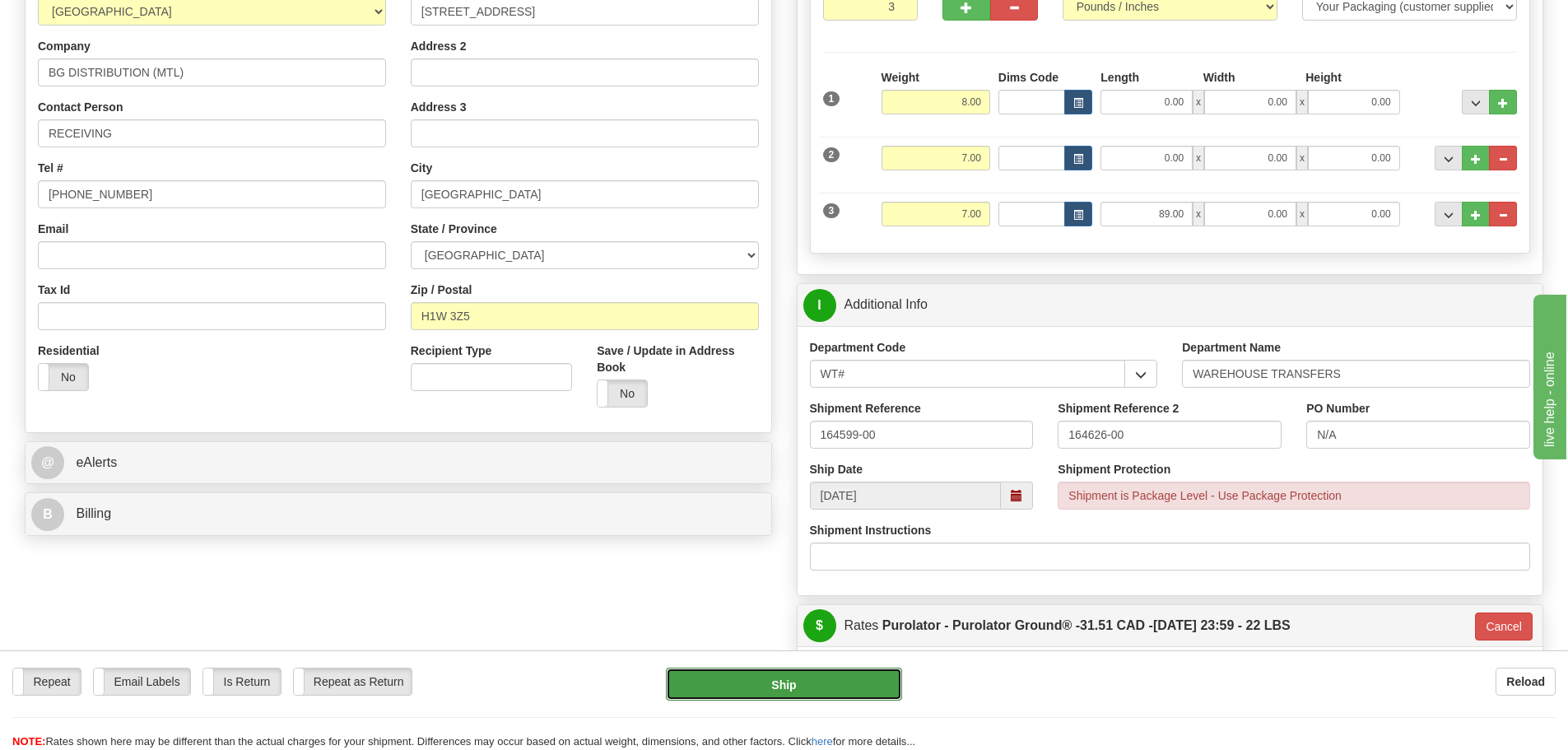
click at [843, 683] on button "Ship" at bounding box center [784, 684] width 237 height 33
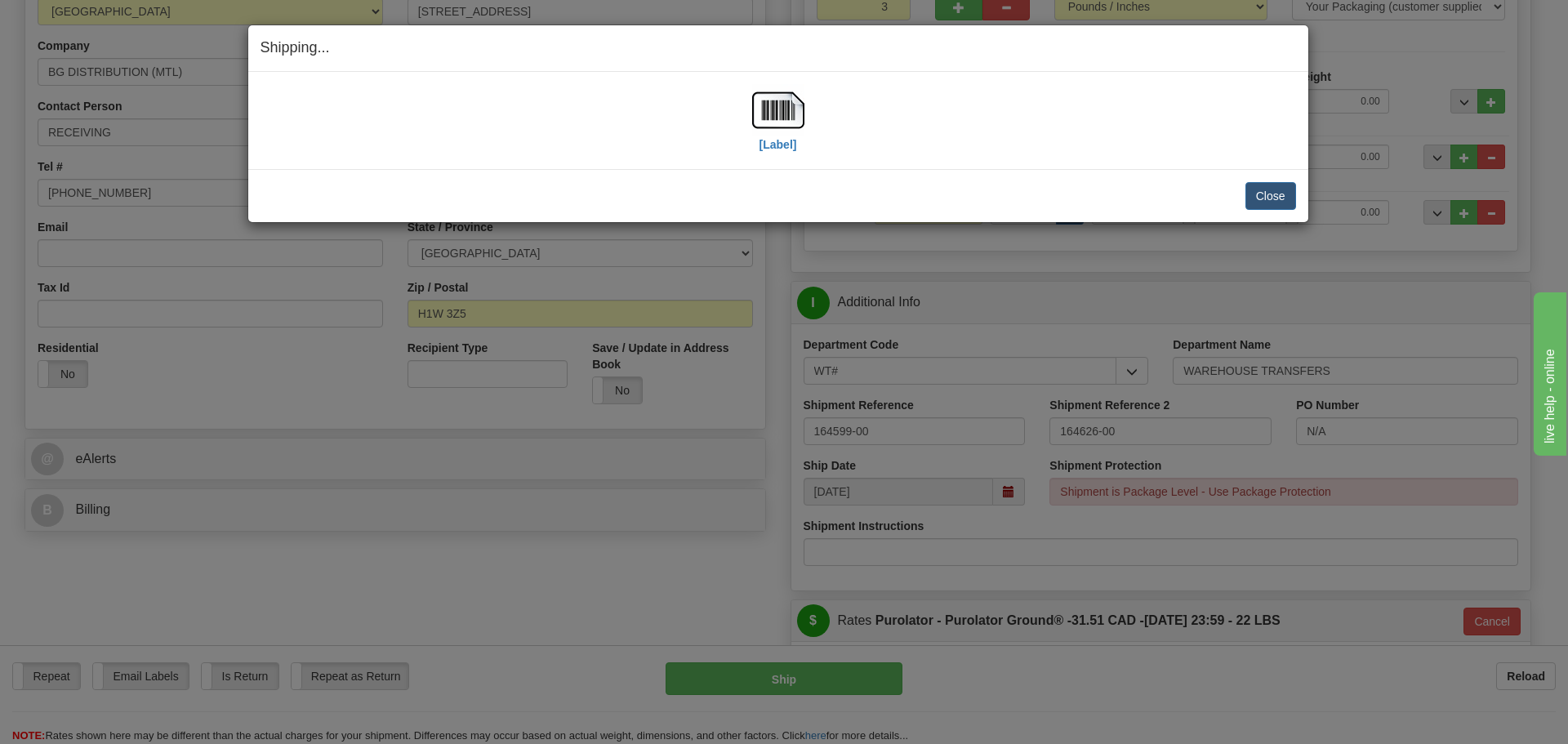
click at [747, 124] on div "[Label]" at bounding box center [777, 120] width 1036 height 72
click at [779, 150] on label "[Label]" at bounding box center [778, 144] width 38 height 16
click at [1266, 197] on button "Close" at bounding box center [1270, 196] width 51 height 28
